Goal: Task Accomplishment & Management: Complete application form

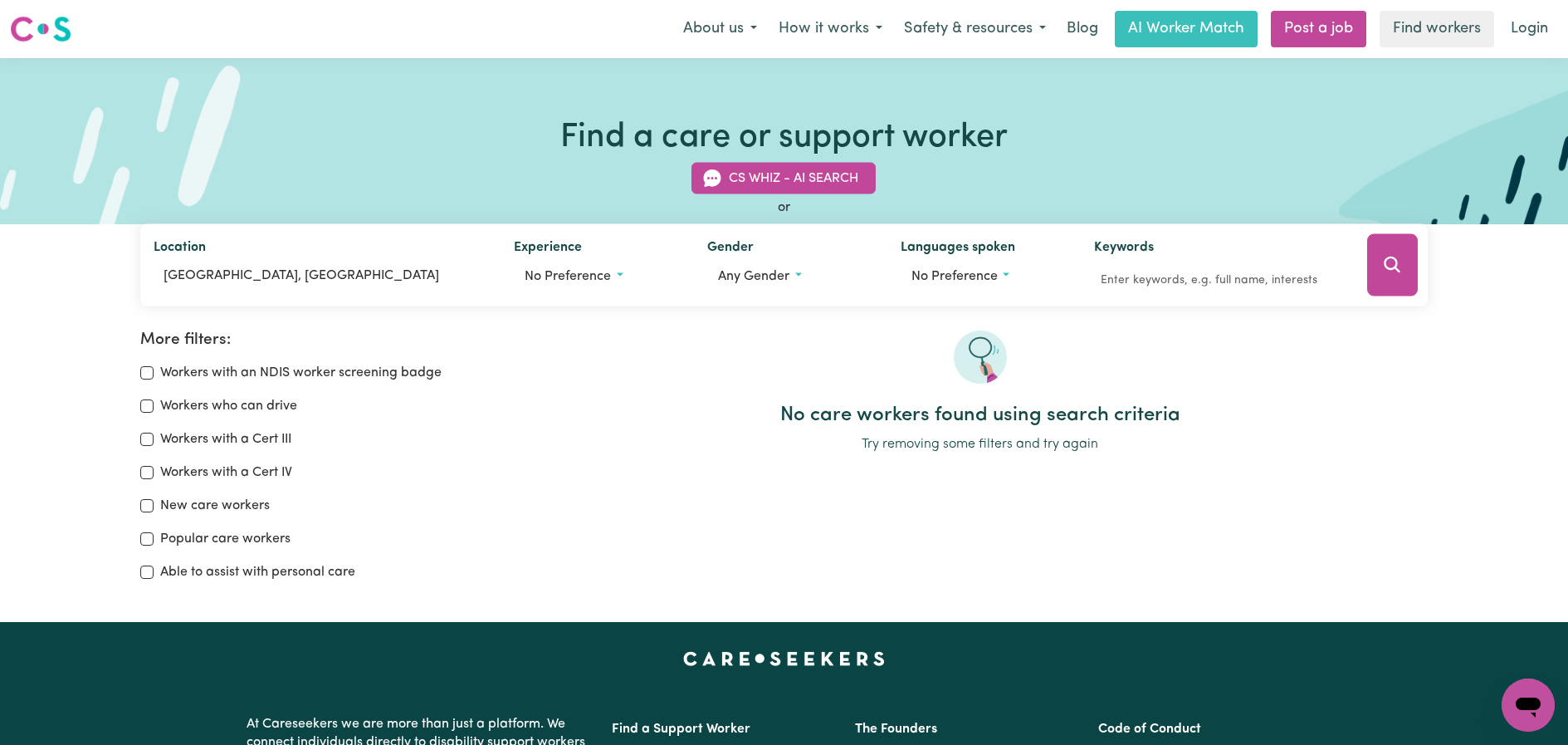
click at [23, 28] on img at bounding box center [41, 29] width 62 height 30
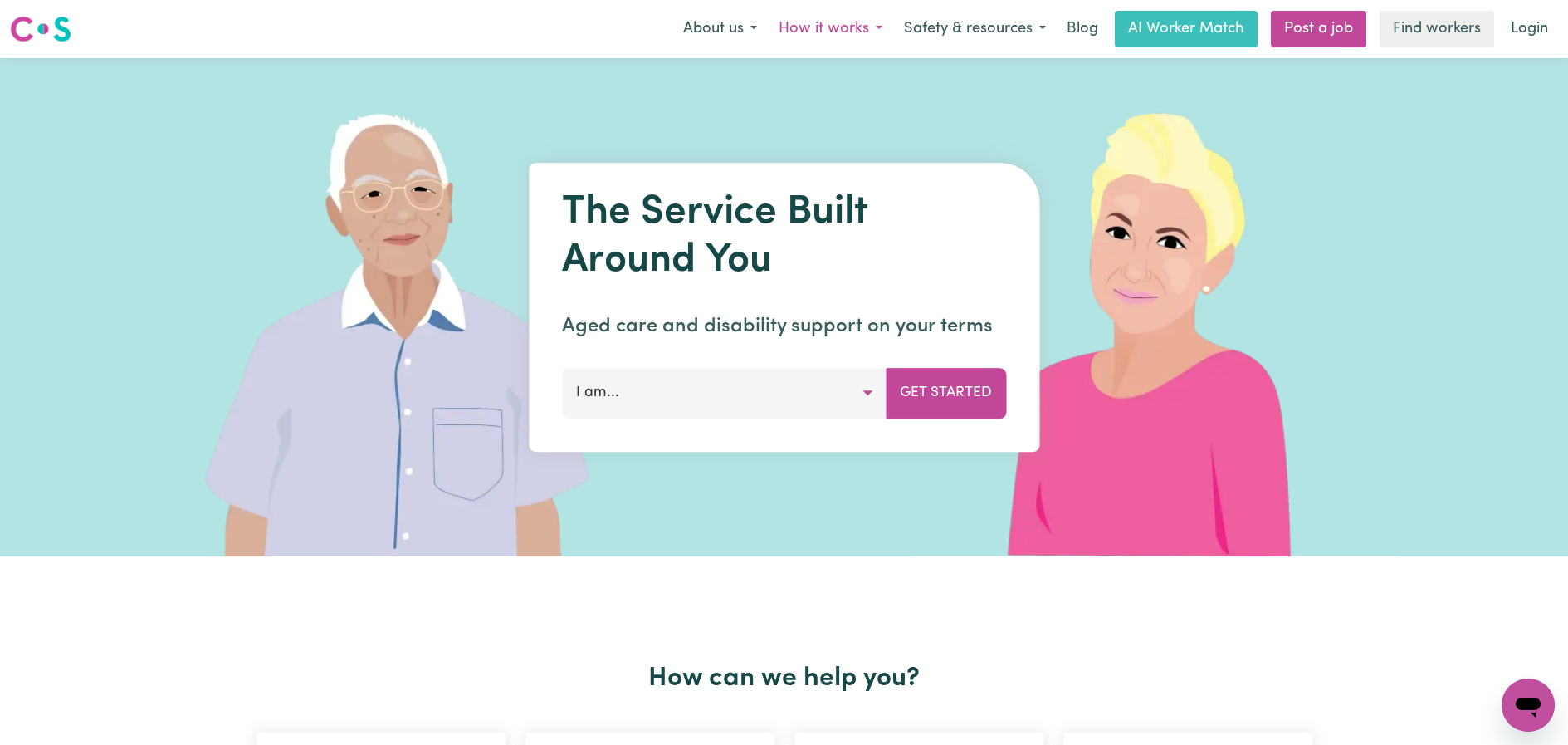
click at [827, 23] on button "How it works" at bounding box center [831, 28] width 125 height 35
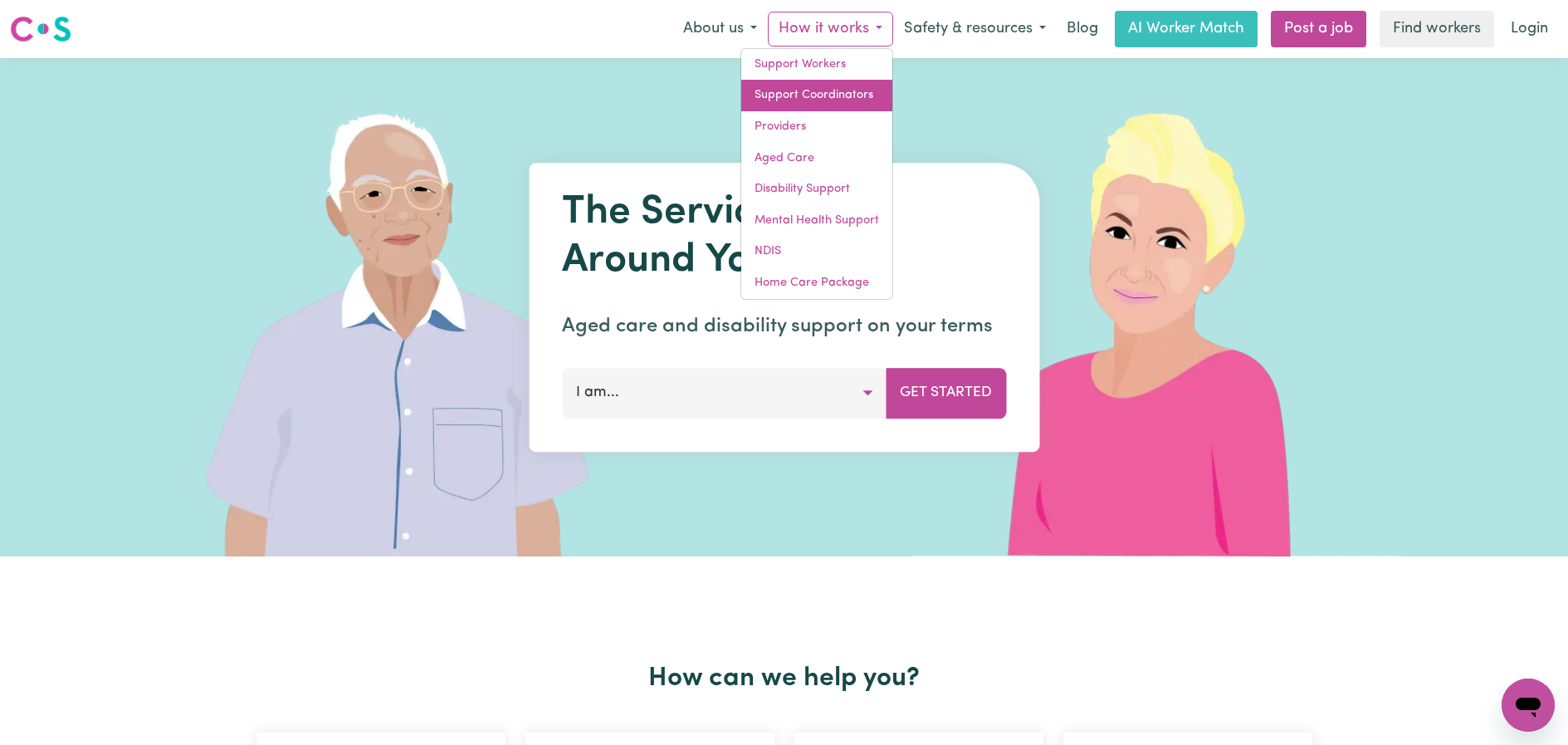
click at [828, 86] on link "Support Coordinators" at bounding box center [817, 95] width 151 height 32
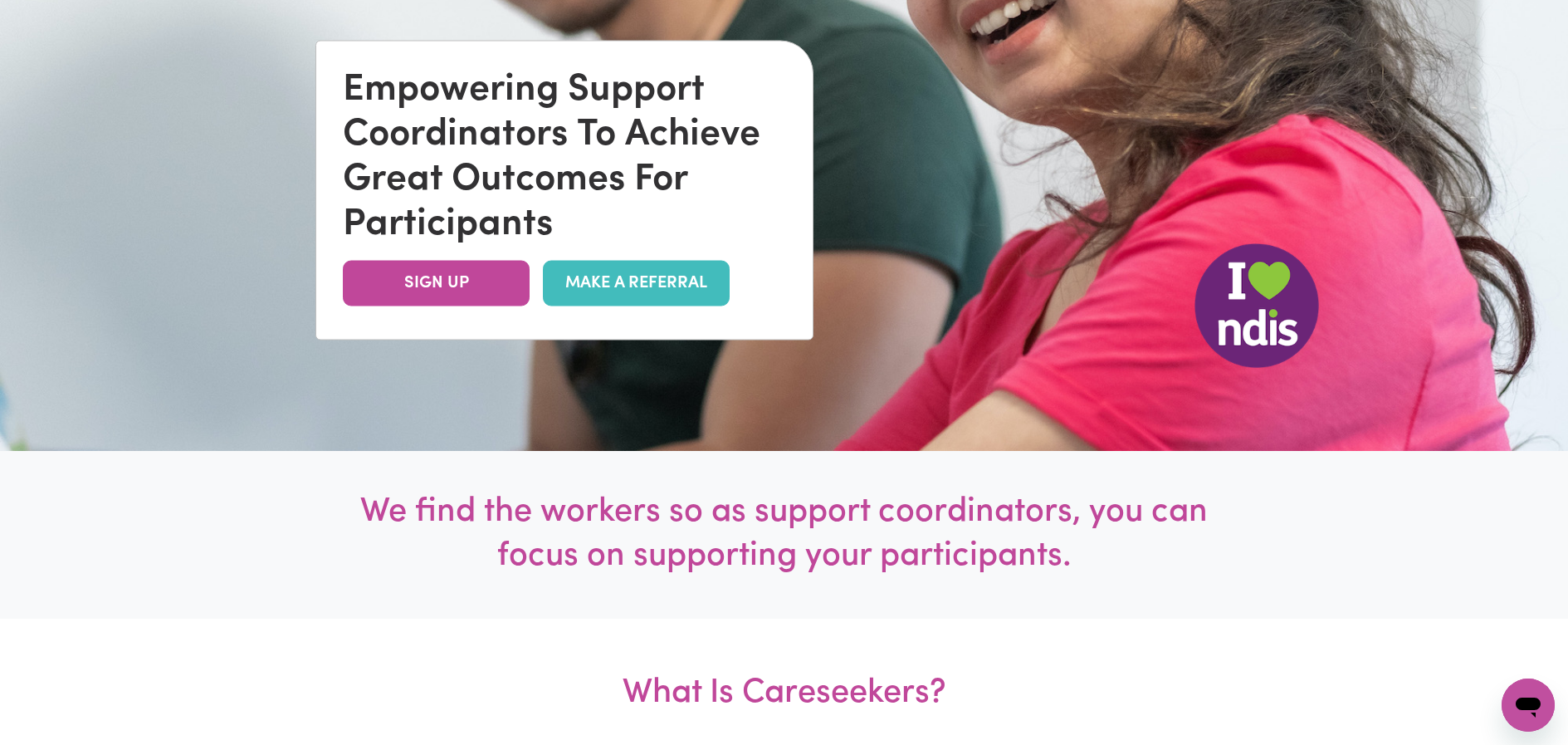
scroll to position [437, 0]
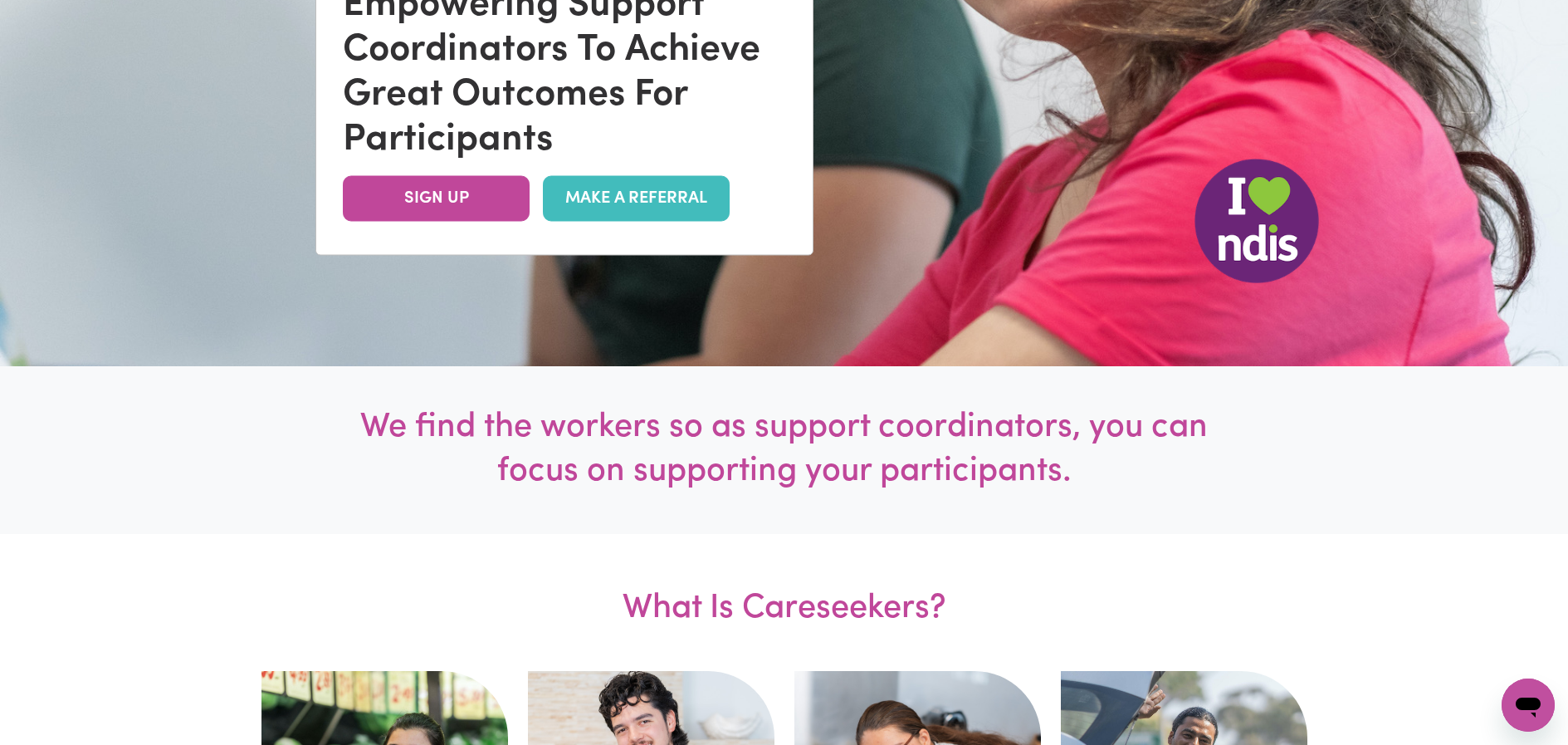
click at [627, 205] on link "MAKE A REFERRAL" at bounding box center [636, 198] width 187 height 46
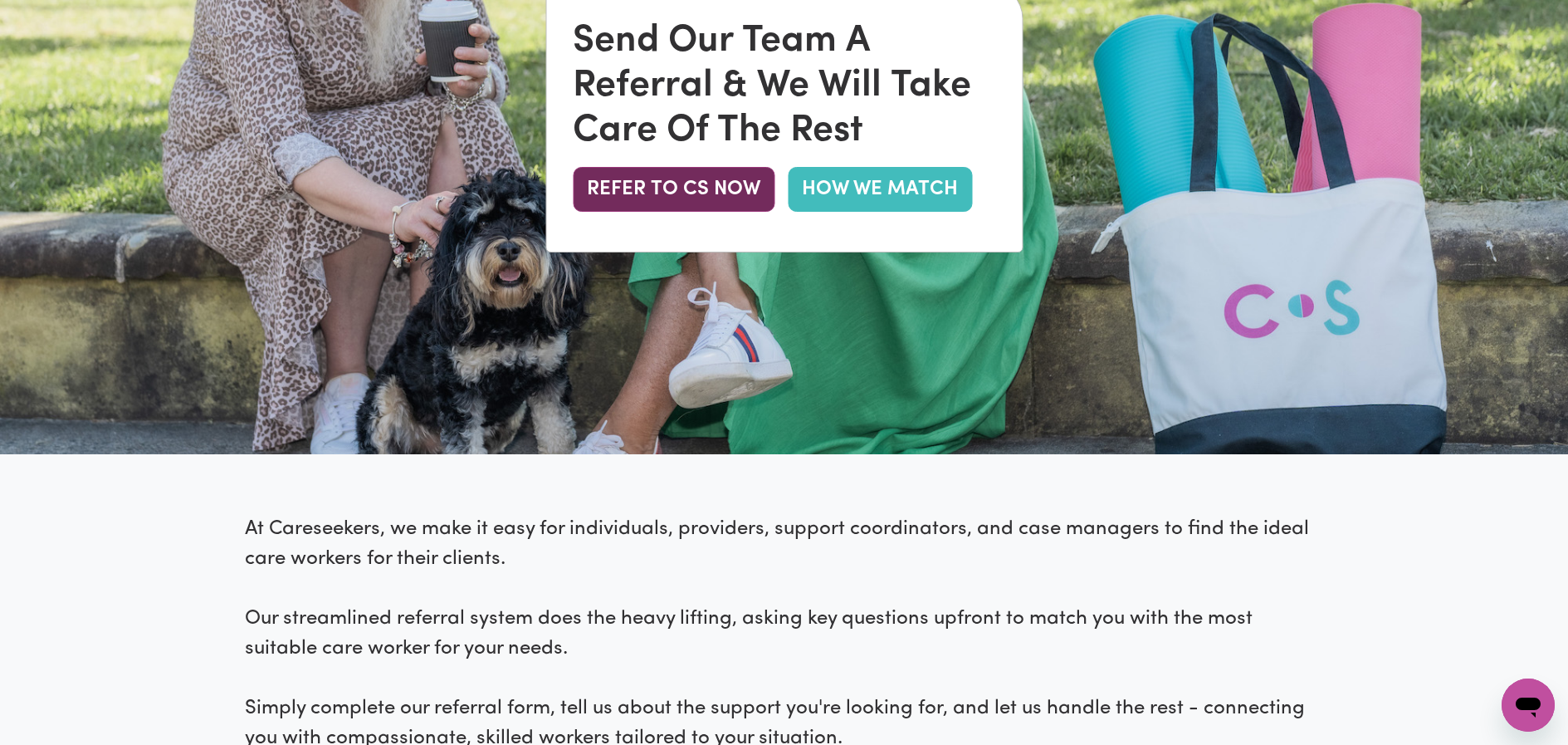
click at [672, 195] on button "REFER TO CS NOW" at bounding box center [674, 190] width 202 height 45
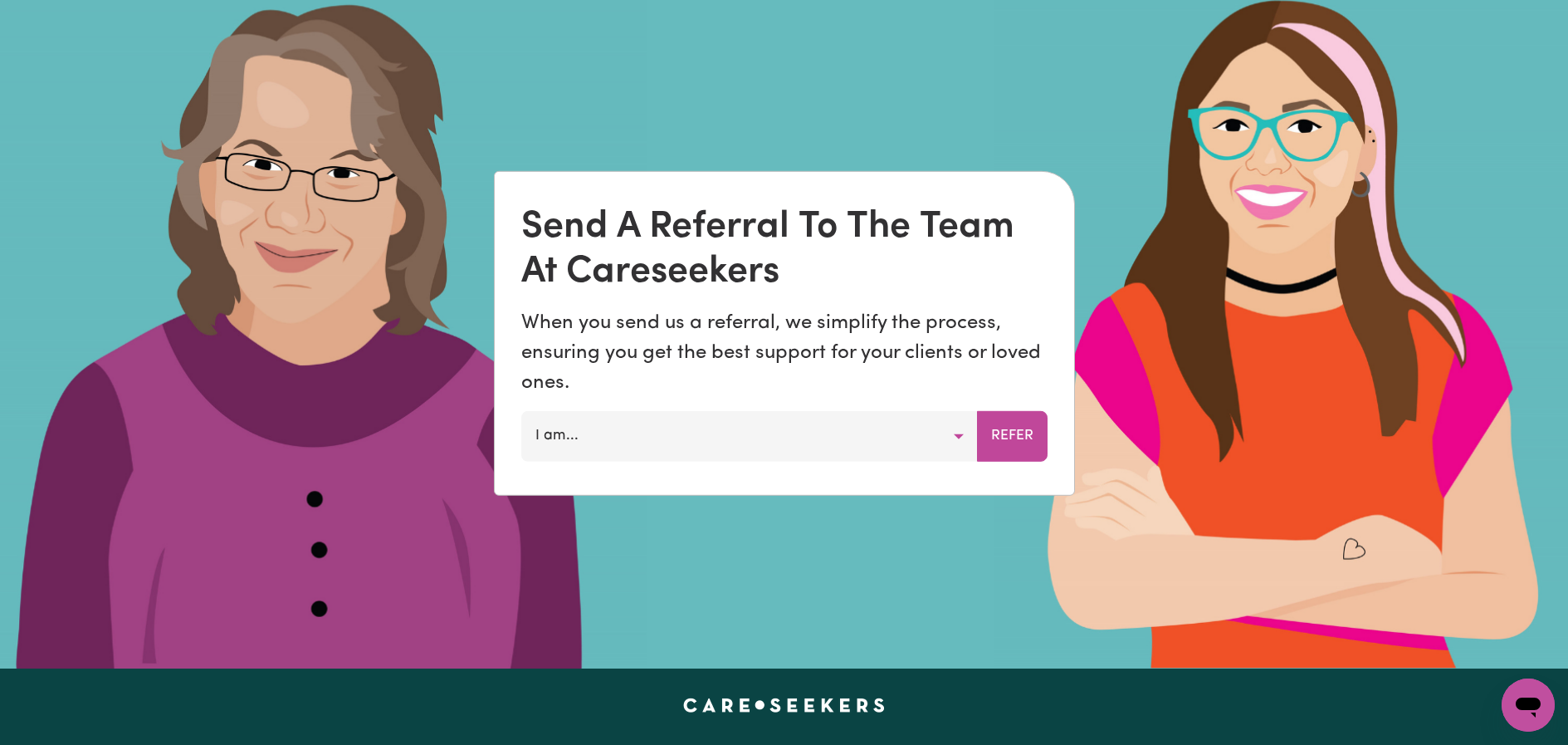
scroll to position [1246, 0]
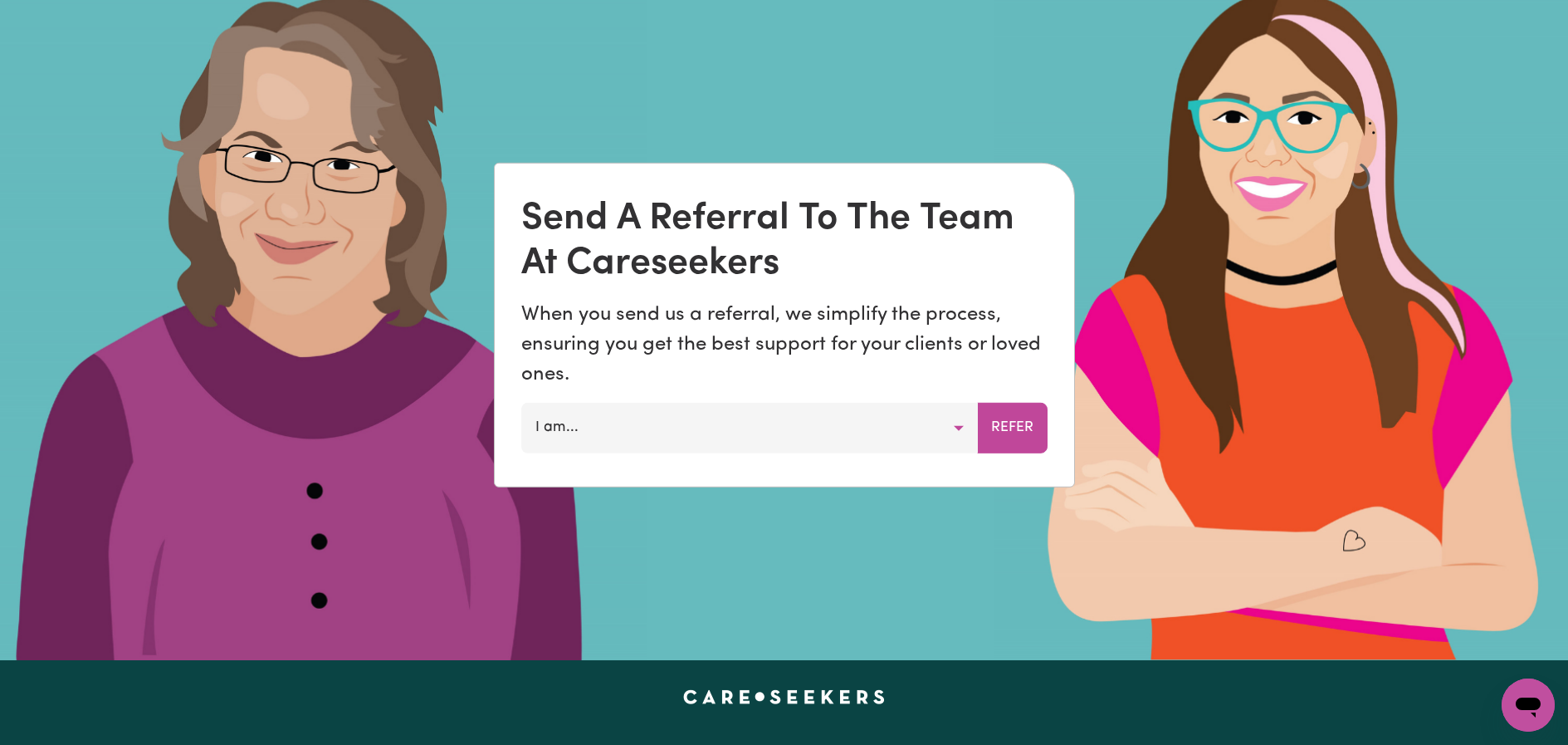
drag, startPoint x: 947, startPoint y: 434, endPoint x: 913, endPoint y: 448, distance: 36.8
click at [947, 434] on button "I am..." at bounding box center [749, 427] width 457 height 50
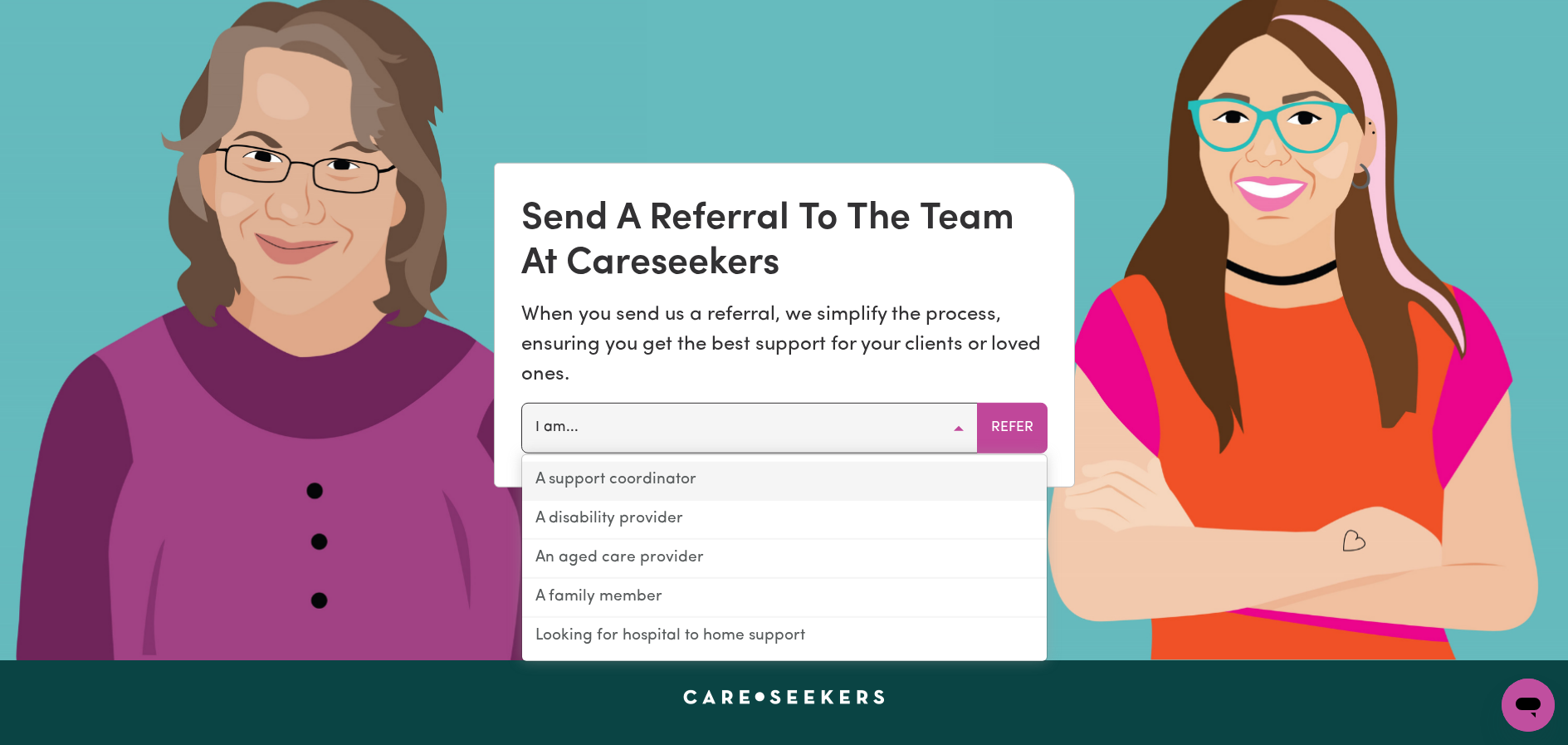
click at [772, 476] on link "A support coordinator" at bounding box center [784, 481] width 524 height 39
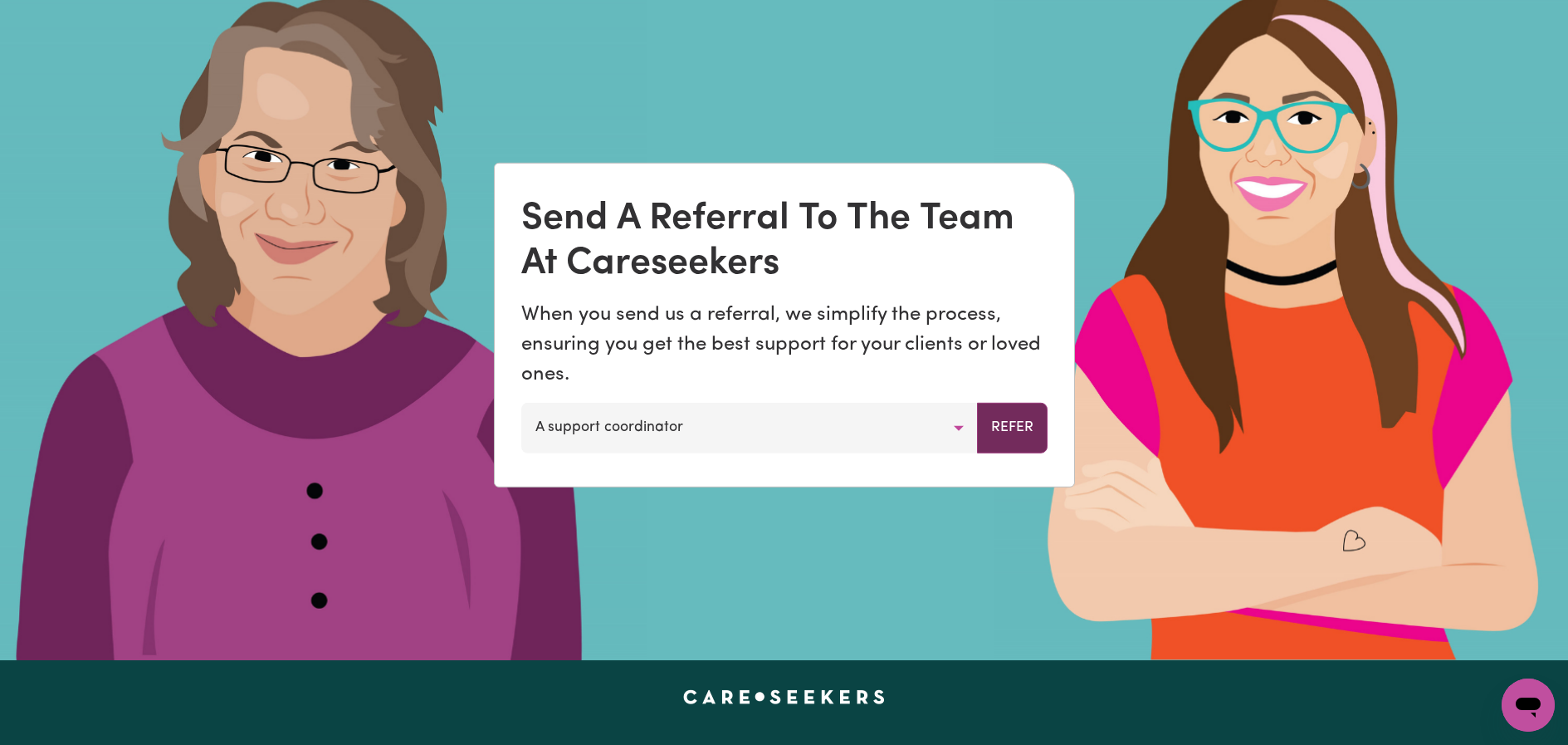
click at [1019, 436] on button "Refer" at bounding box center [1013, 427] width 71 height 50
